Goal: Navigation & Orientation: Find specific page/section

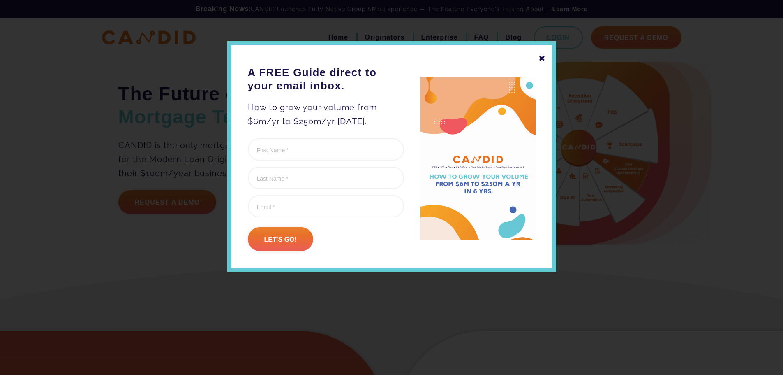
click at [541, 58] on div "✖" at bounding box center [542, 58] width 7 height 14
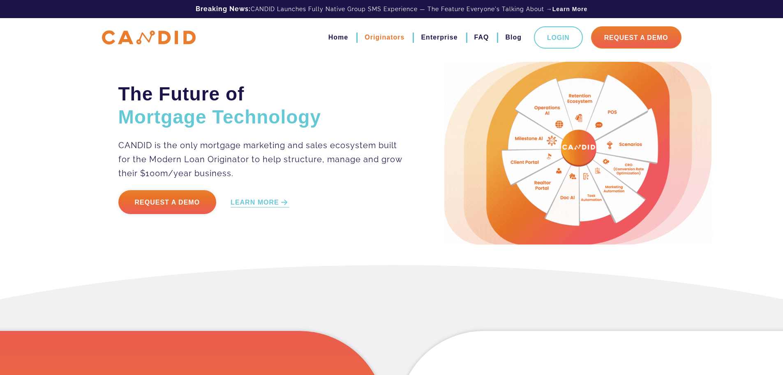
click at [387, 34] on link "Originators" at bounding box center [385, 37] width 40 height 14
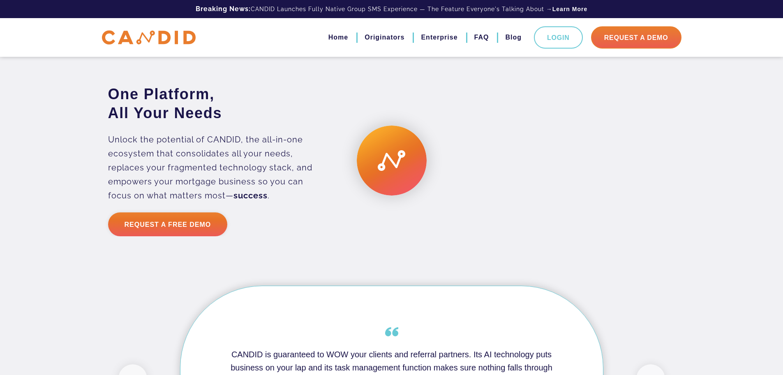
scroll to position [2097, 0]
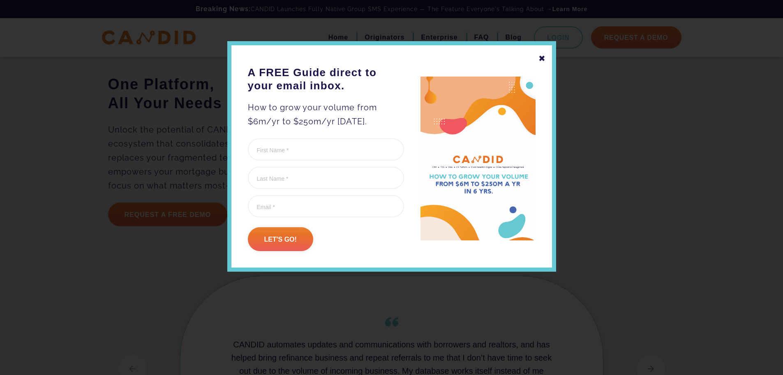
click at [544, 56] on div "✖" at bounding box center [542, 58] width 7 height 14
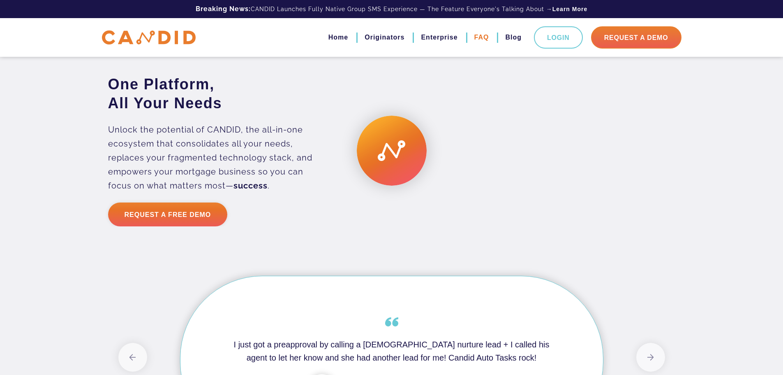
click at [485, 35] on link "FAQ" at bounding box center [482, 37] width 15 height 14
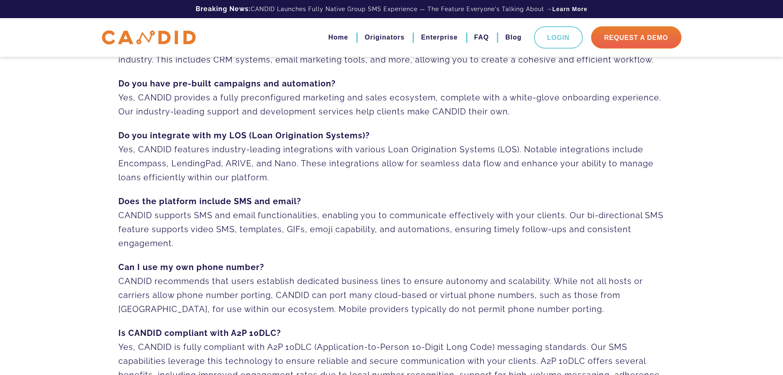
scroll to position [164, 0]
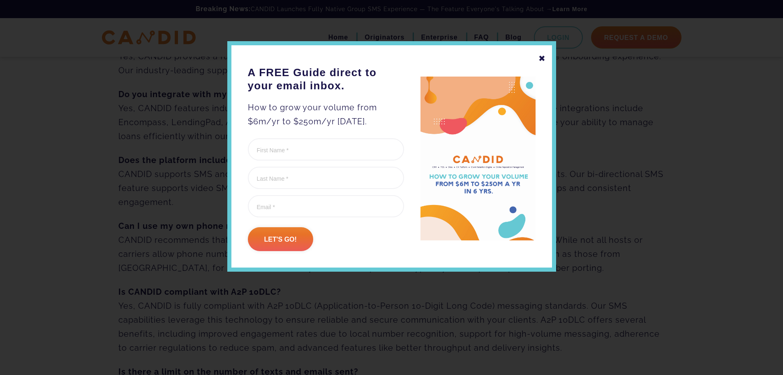
click at [544, 57] on div "✖" at bounding box center [542, 58] width 7 height 14
